Goal: Task Accomplishment & Management: Use online tool/utility

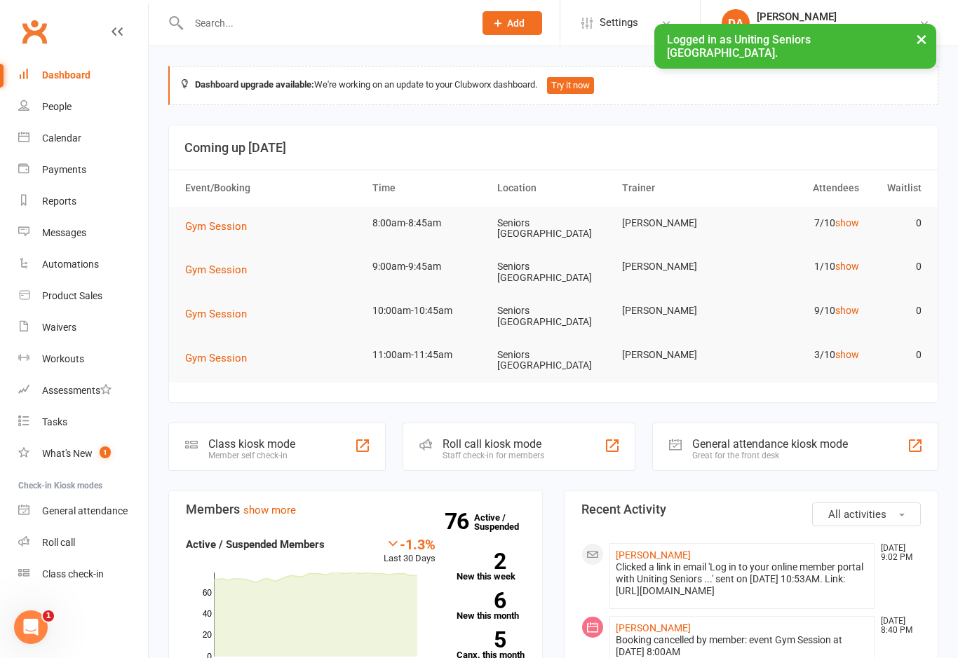
click at [304, 425] on div "Class kiosk mode Member self check-in" at bounding box center [276, 447] width 217 height 48
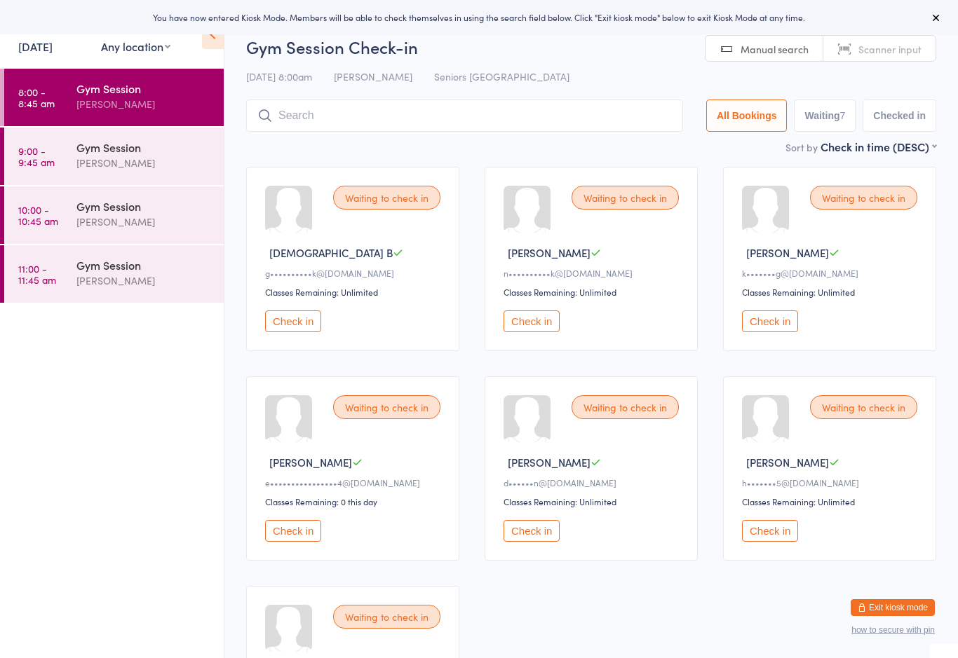
click at [144, 280] on div "[PERSON_NAME]" at bounding box center [143, 281] width 135 height 16
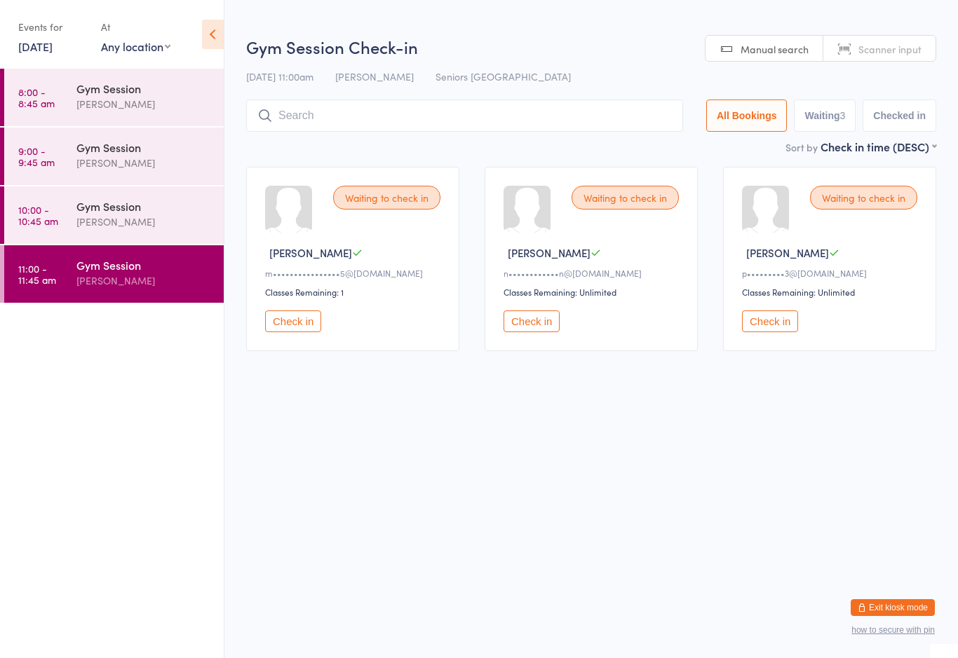
click at [168, 210] on div "Gym Session" at bounding box center [143, 205] width 135 height 15
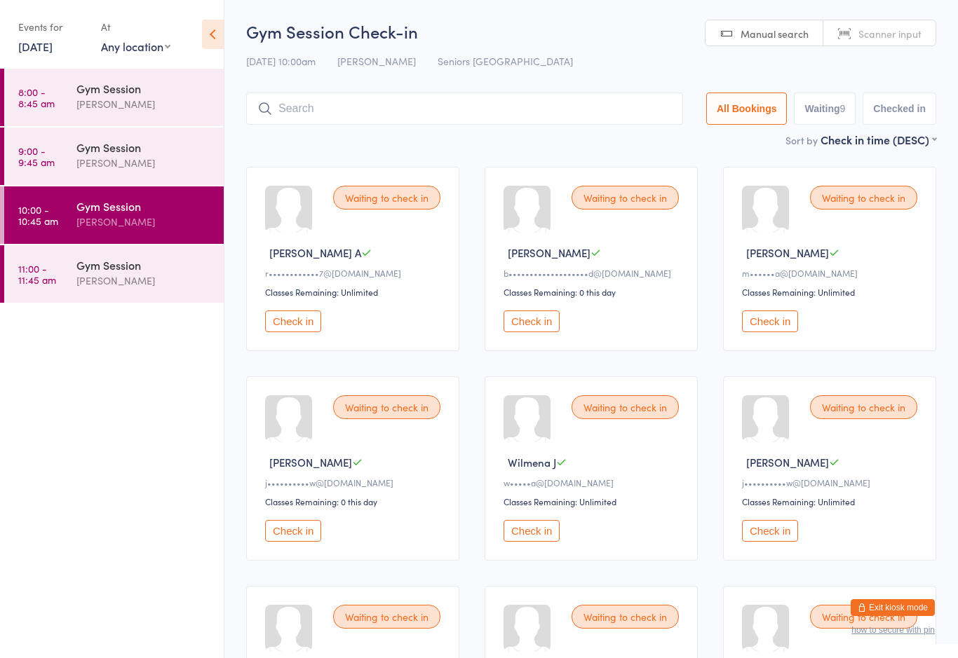
click at [132, 158] on div "[PERSON_NAME]" at bounding box center [143, 163] width 135 height 16
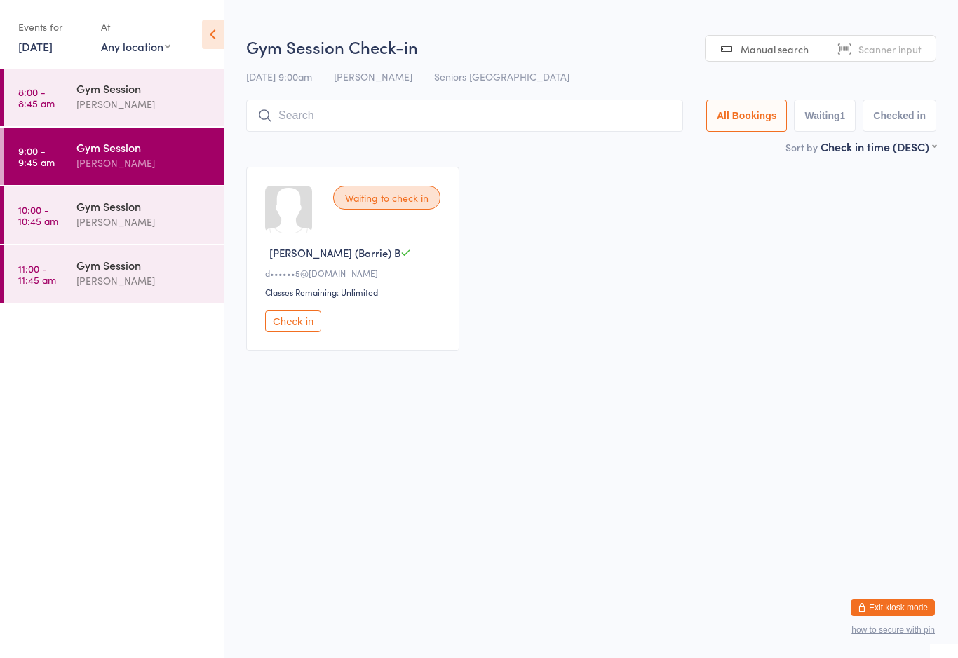
click at [128, 93] on div "Gym Session" at bounding box center [143, 88] width 135 height 15
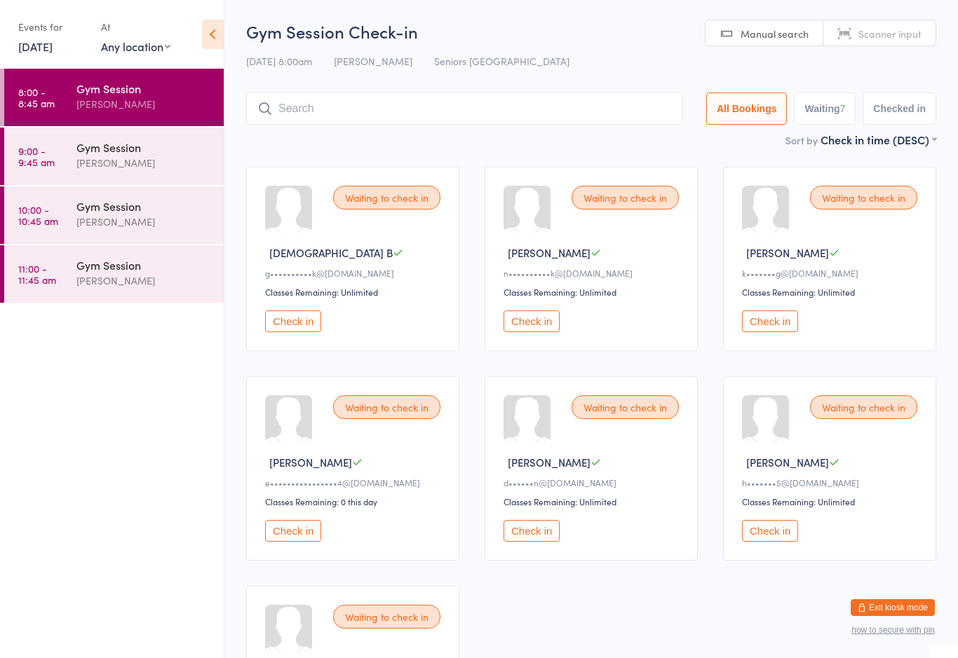
click at [303, 332] on button "Check in" at bounding box center [293, 322] width 56 height 22
click at [775, 542] on button "Check in" at bounding box center [770, 531] width 56 height 22
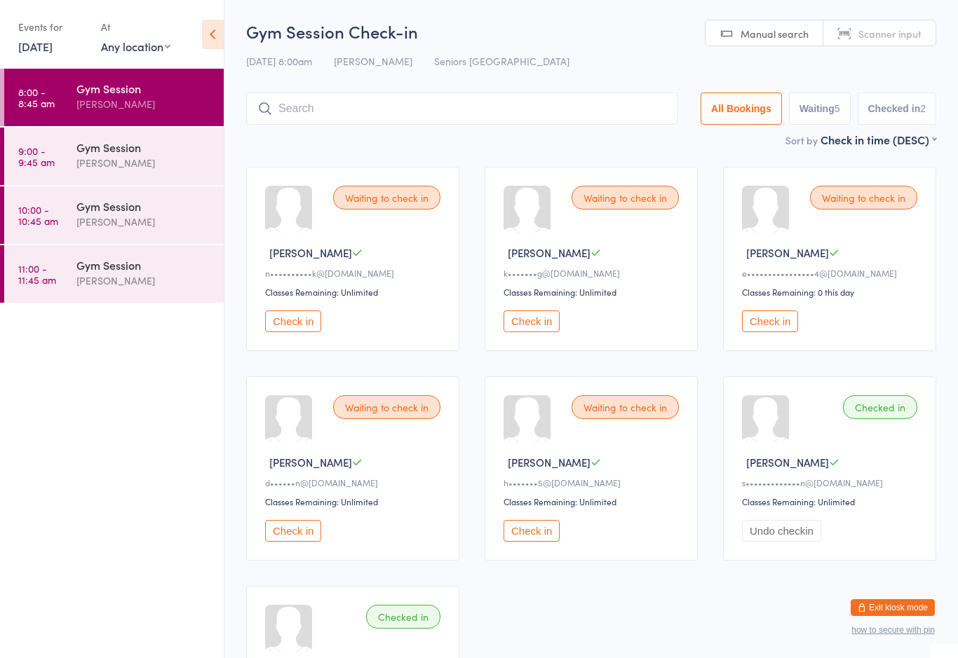
click at [540, 327] on button "Check in" at bounding box center [531, 322] width 56 height 22
click at [292, 331] on button "Check in" at bounding box center [293, 322] width 56 height 22
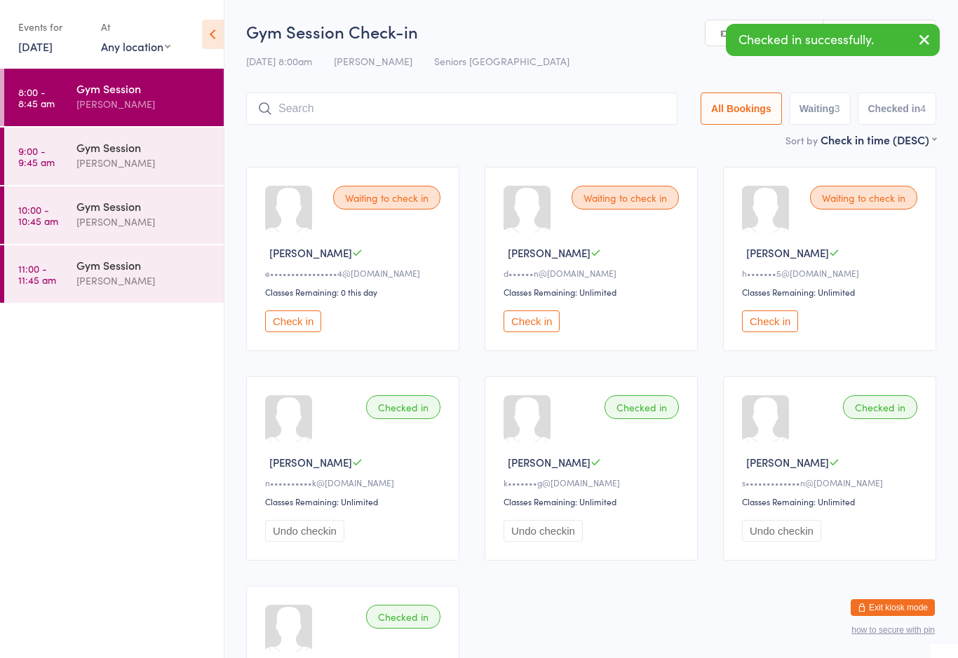
click at [544, 332] on button "Check in" at bounding box center [531, 322] width 56 height 22
click at [531, 331] on button "Check in" at bounding box center [531, 322] width 56 height 22
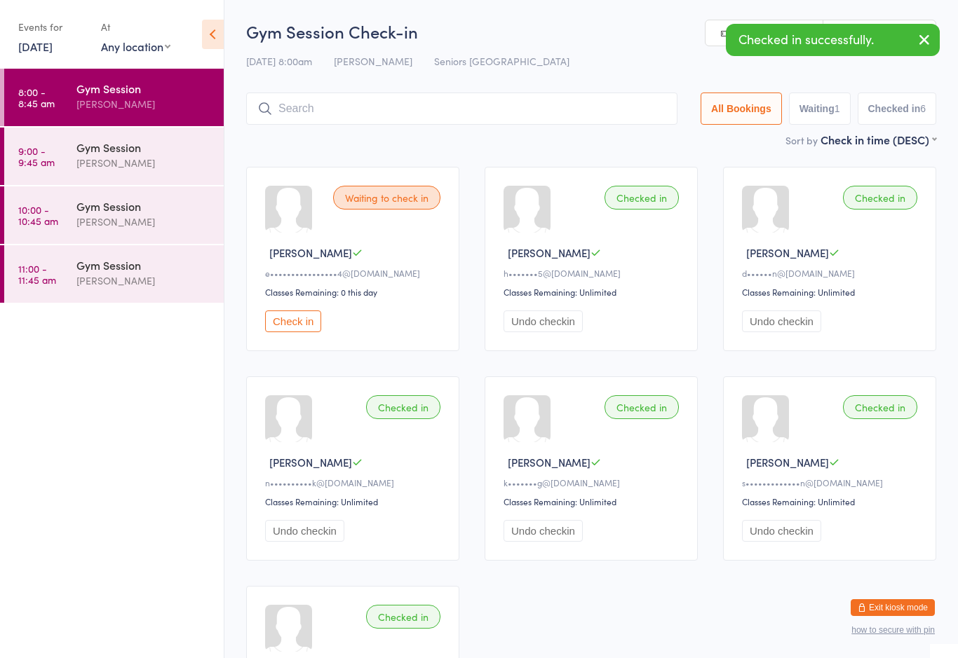
click at [293, 322] on button "Check in" at bounding box center [293, 322] width 56 height 22
